Goal: Communication & Community: Answer question/provide support

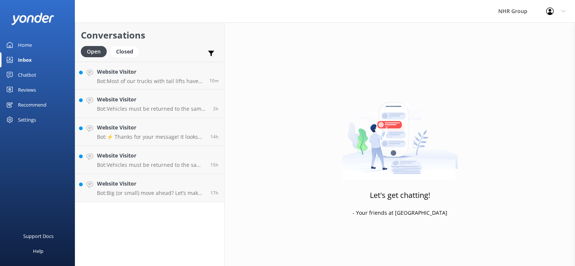
click at [183, 230] on div "Conversations Open Closed Important Assigned to me Unassigned Website Visitor B…" at bounding box center [150, 144] width 150 height 244
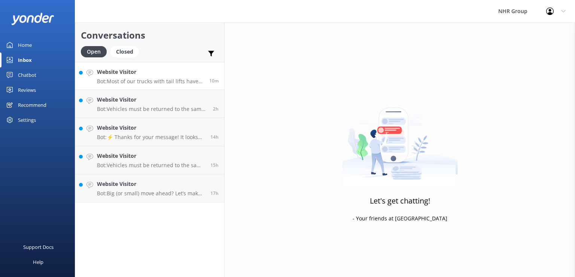
click at [160, 75] on h4 "Website Visitor" at bounding box center [150, 72] width 107 height 8
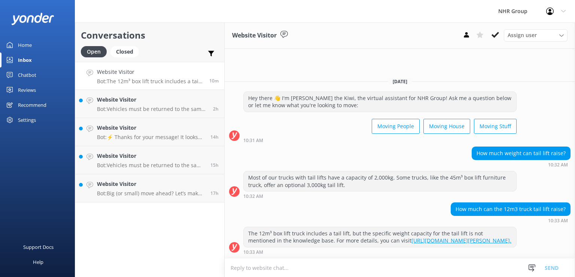
click at [395, 261] on textarea at bounding box center [400, 267] width 350 height 18
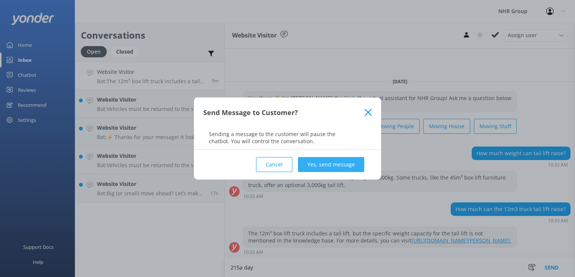
type textarea "215a day"
click at [345, 163] on button "Yes, send message" at bounding box center [331, 164] width 66 height 15
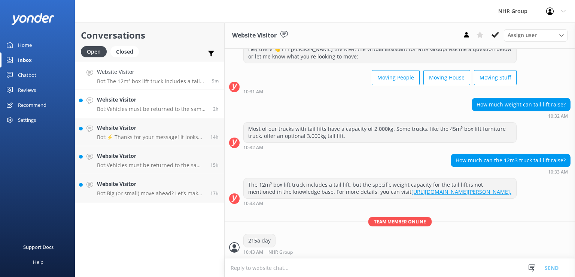
scroll to position [32, 0]
click at [104, 107] on p "Bot: Vehicles must be returned to the same location they were picked up from. W…" at bounding box center [152, 109] width 110 height 7
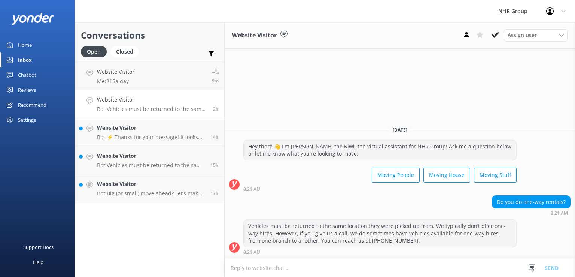
click at [320, 269] on textarea at bounding box center [400, 267] width 350 height 18
type textarea "no one way"
click at [559, 265] on button "Send" at bounding box center [552, 267] width 28 height 19
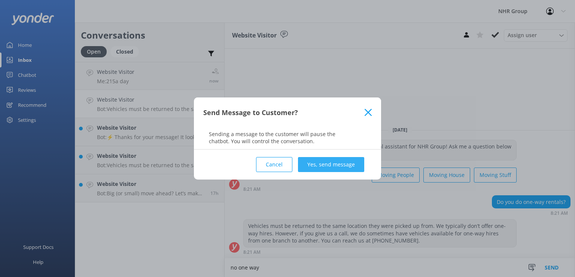
click at [352, 166] on button "Yes, send message" at bounding box center [331, 164] width 66 height 15
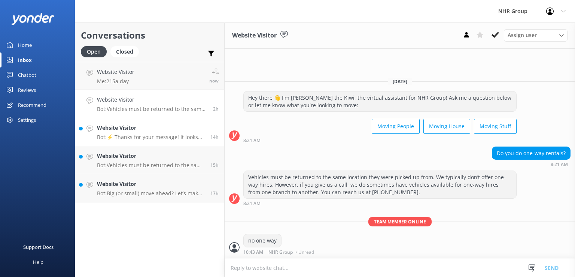
click at [133, 136] on p "Bot: ⚡ Thanks for your message! It looks like this one might be best handled by…" at bounding box center [151, 137] width 108 height 7
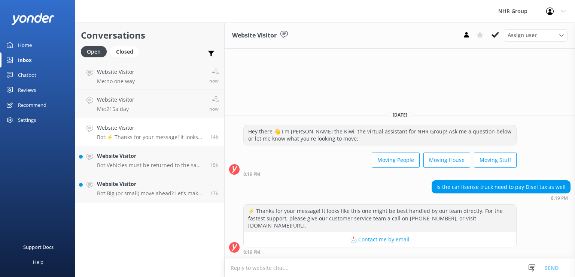
click at [260, 268] on textarea at bounding box center [400, 267] width 350 height 18
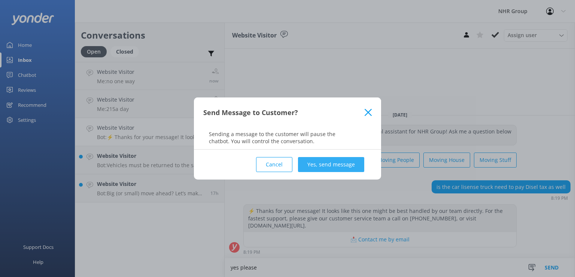
type textarea "yes please"
click at [343, 164] on button "Yes, send message" at bounding box center [331, 164] width 66 height 15
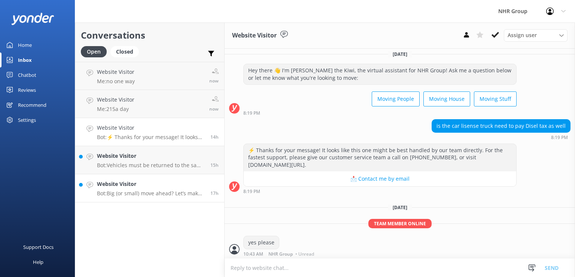
scroll to position [5, 0]
click at [118, 189] on div "Website Visitor Bot: Big (or small) move ahead? Let’s make sure you’ve got the …" at bounding box center [151, 188] width 108 height 16
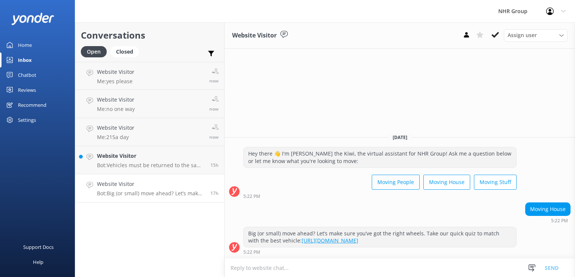
click at [393, 186] on button "Moving People" at bounding box center [396, 182] width 48 height 15
click at [182, 156] on h4 "Website Visitor" at bounding box center [151, 156] width 108 height 8
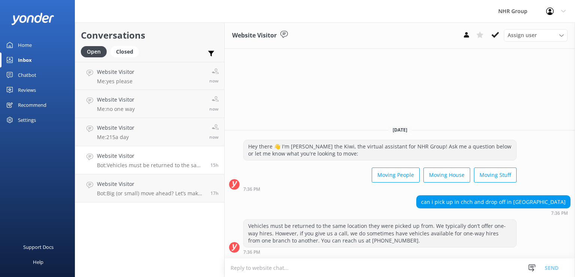
click at [312, 268] on textarea at bounding box center [400, 267] width 350 height 18
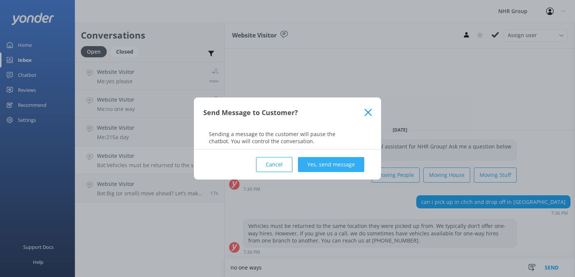
type textarea "no one ways"
click at [338, 163] on button "Yes, send message" at bounding box center [331, 164] width 66 height 15
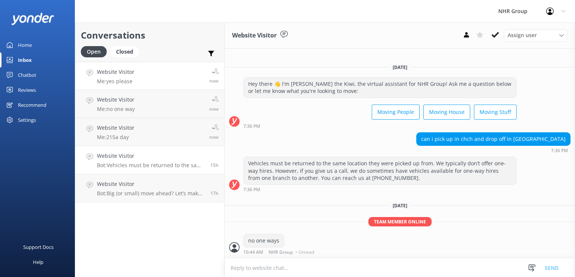
click at [114, 87] on link "Website Visitor Me: yes please now" at bounding box center [149, 76] width 149 height 28
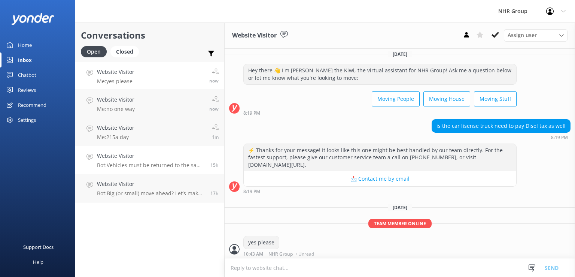
scroll to position [5, 0]
click at [156, 175] on link "Website Visitor Bot: Big (or small) move ahead? Let’s make sure you’ve got the …" at bounding box center [149, 188] width 149 height 28
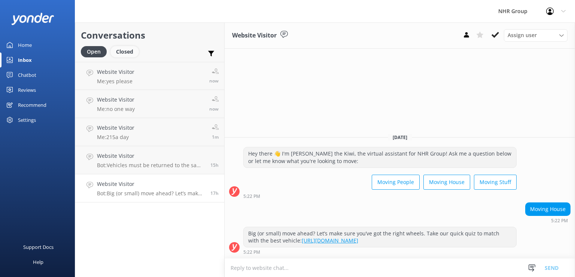
click at [130, 53] on div "Closed" at bounding box center [124, 51] width 28 height 11
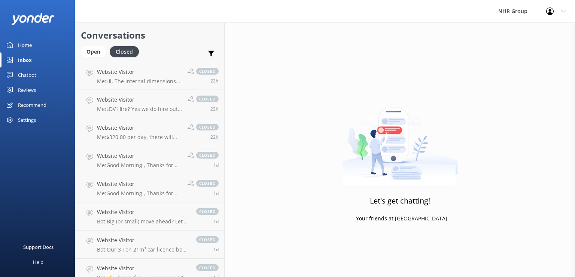
click at [88, 59] on div "Open Closed" at bounding box center [112, 55] width 62 height 18
click at [94, 51] on div "Open" at bounding box center [93, 51] width 25 height 11
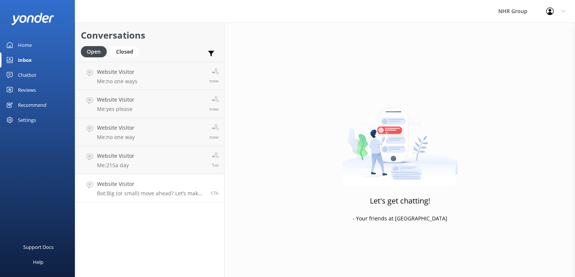
click at [182, 188] on div "Website Visitor Bot: Big (or small) move ahead? Let’s make sure you’ve got the …" at bounding box center [151, 188] width 108 height 16
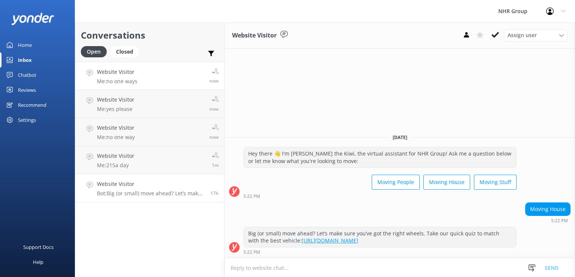
click at [152, 76] on link "Website Visitor Me: no one ways now" at bounding box center [149, 76] width 149 height 28
